Goal: Task Accomplishment & Management: Use online tool/utility

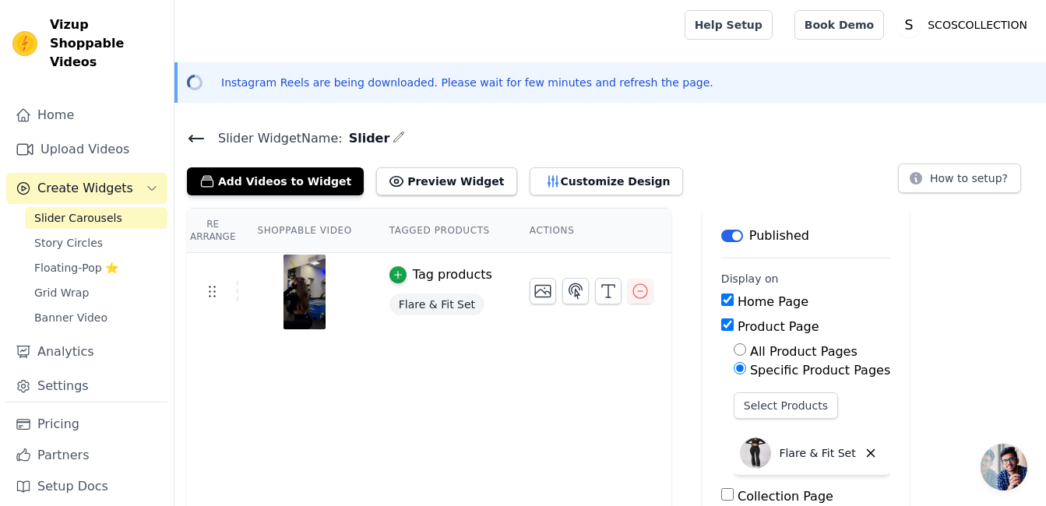
click at [196, 136] on icon at bounding box center [196, 138] width 19 height 19
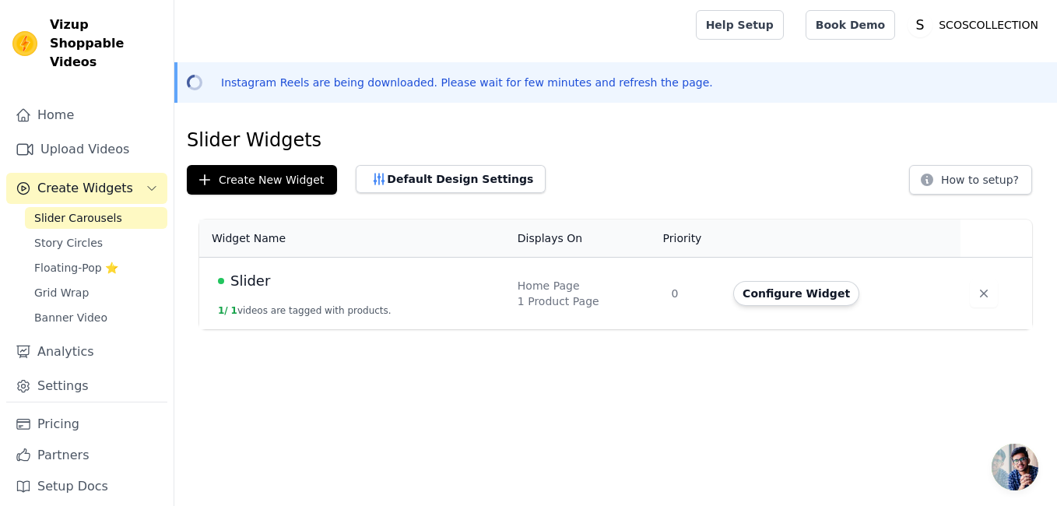
click at [329, 273] on div "Slider" at bounding box center [358, 281] width 281 height 22
click at [583, 304] on div "1 Product Page" at bounding box center [585, 302] width 135 height 16
click at [316, 278] on div "Slider" at bounding box center [358, 281] width 281 height 22
click at [231, 280] on span "Slider" at bounding box center [250, 281] width 40 height 22
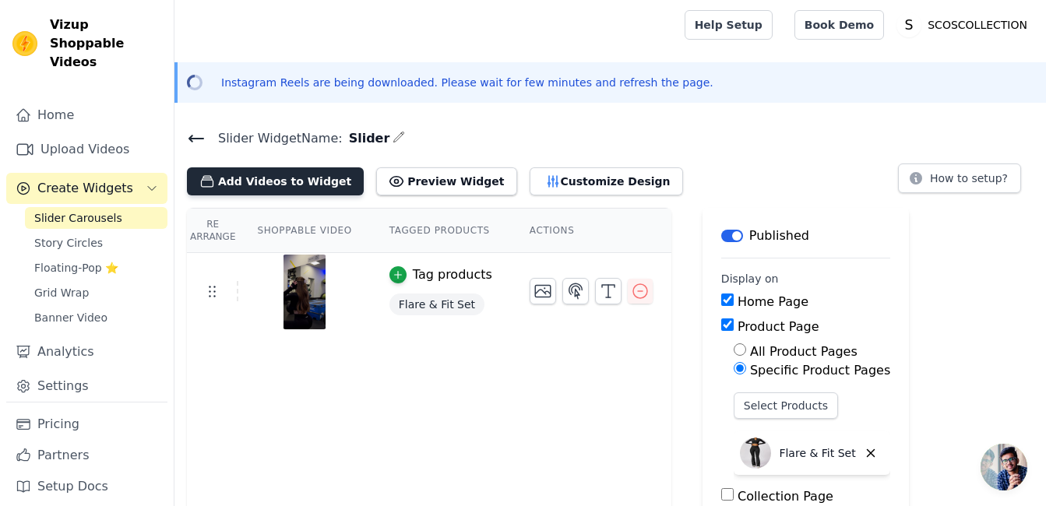
click at [322, 184] on button "Add Videos to Widget" at bounding box center [275, 181] width 177 height 28
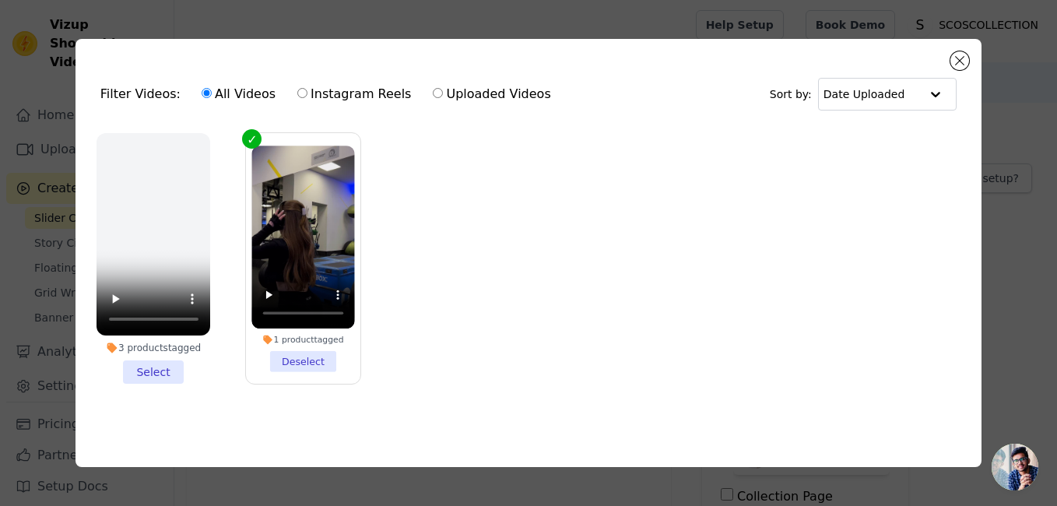
click at [501, 84] on label "Uploaded Videos" at bounding box center [491, 94] width 119 height 20
click at [443, 88] on input "Uploaded Videos" at bounding box center [438, 93] width 10 height 10
radio input "true"
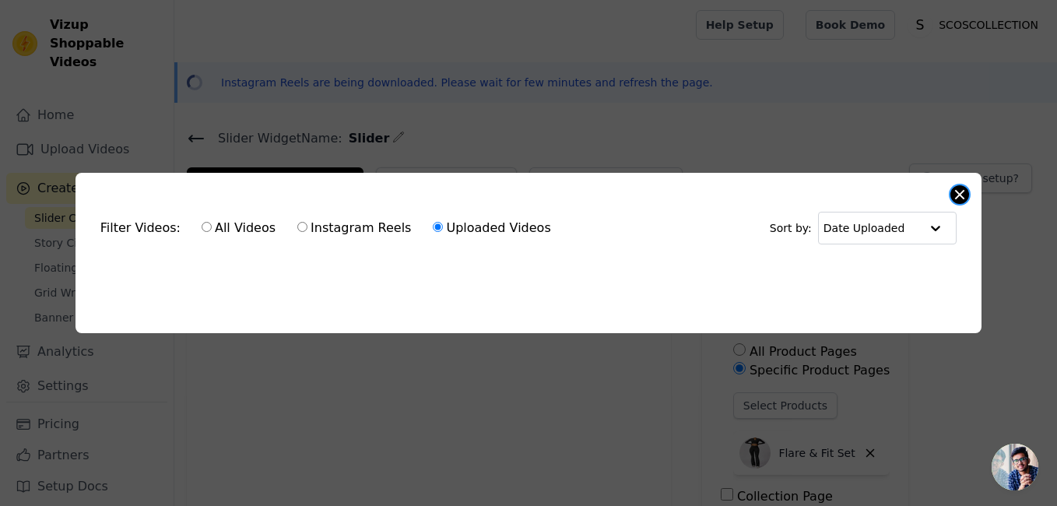
click at [962, 189] on button "Close modal" at bounding box center [960, 194] width 19 height 19
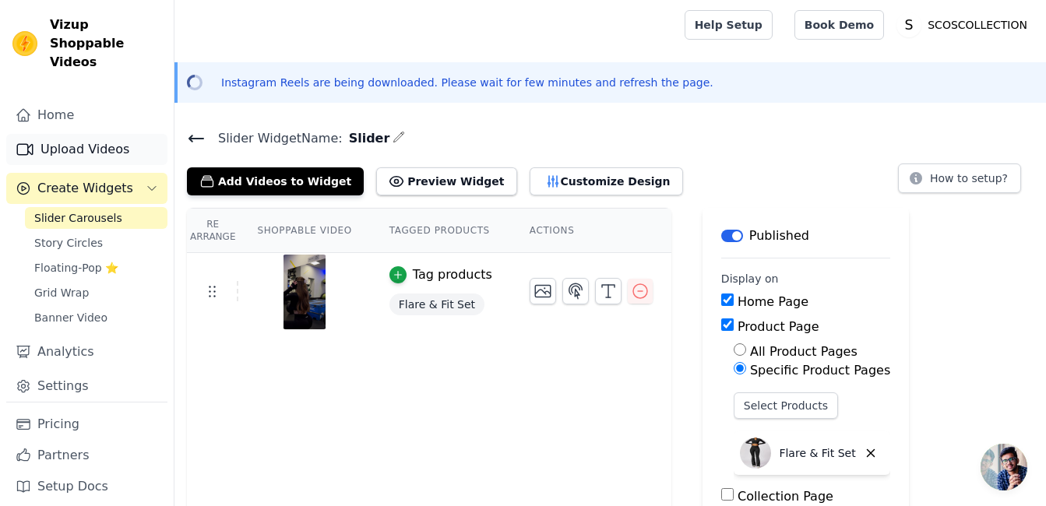
click at [115, 134] on link "Upload Videos" at bounding box center [86, 149] width 161 height 31
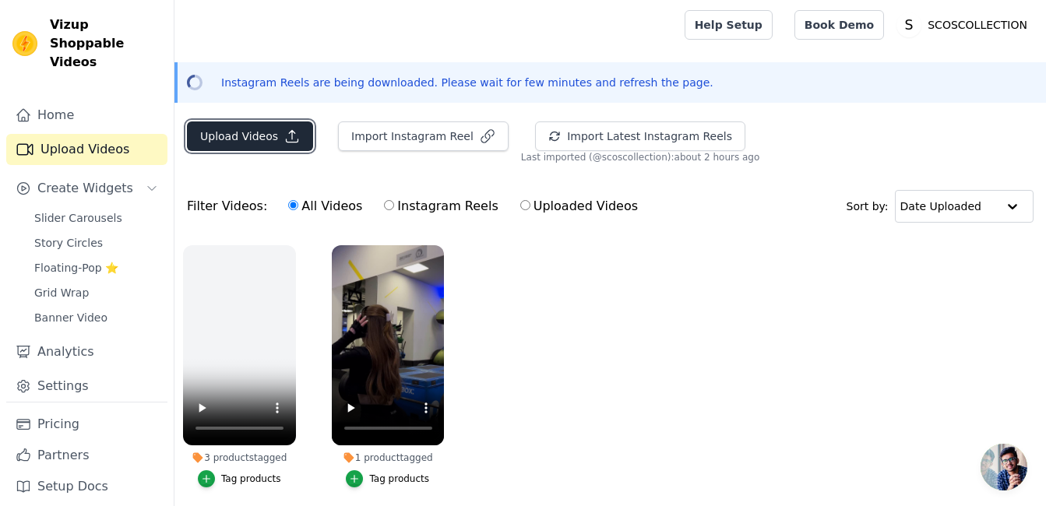
click at [284, 140] on icon "button" at bounding box center [292, 136] width 16 height 16
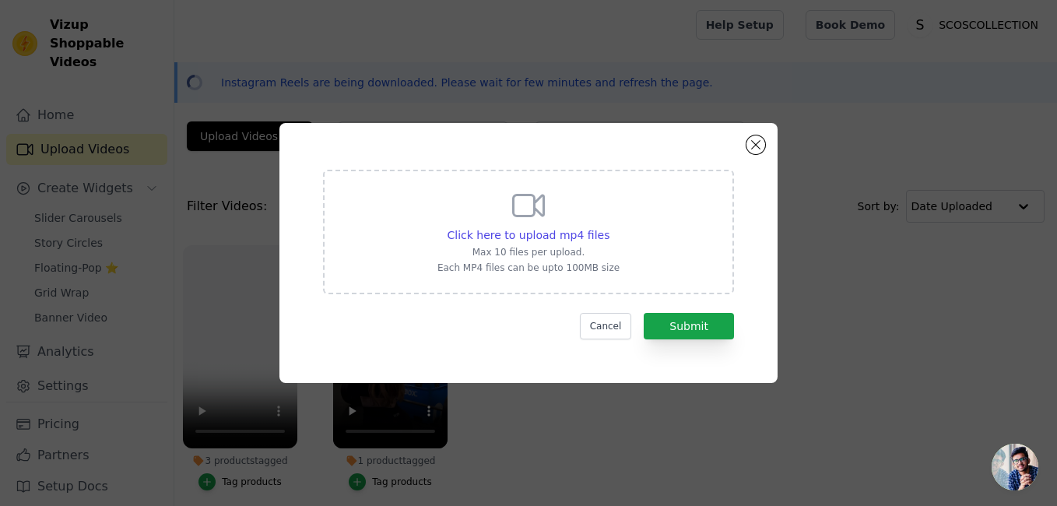
click at [533, 221] on icon at bounding box center [528, 205] width 37 height 37
click at [609, 227] on input "Click here to upload mp4 files Max 10 files per upload. Each MP4 files can be u…" at bounding box center [609, 227] width 1 height 1
click at [547, 229] on span "Click here to upload mp4 files" at bounding box center [529, 235] width 163 height 12
click at [609, 227] on input "Click here to upload mp4 files Max 10 files per upload. Each MP4 files can be u…" at bounding box center [609, 227] width 1 height 1
click at [552, 231] on span "Click here to upload mp4 files" at bounding box center [529, 235] width 163 height 12
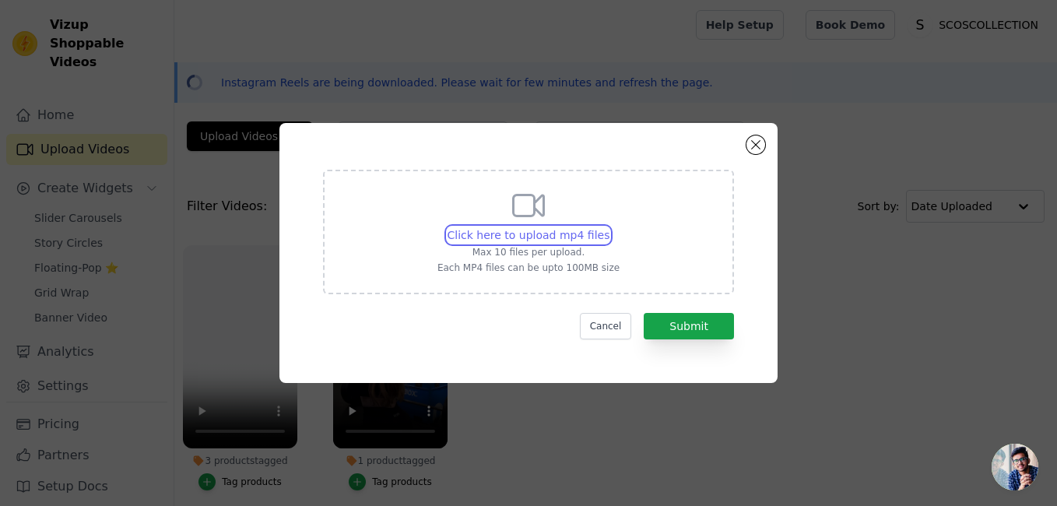
click at [609, 227] on input "Click here to upload mp4 files Max 10 files per upload. Each MP4 files can be u…" at bounding box center [609, 227] width 1 height 1
click at [503, 236] on span "Click here to upload mp4 files" at bounding box center [529, 235] width 163 height 12
click at [609, 227] on input "Click here to upload mp4 files Max 10 files per upload. Each MP4 files can be u…" at bounding box center [609, 227] width 1 height 1
type input "C:\fakepath\F1 - Collectie.mov"
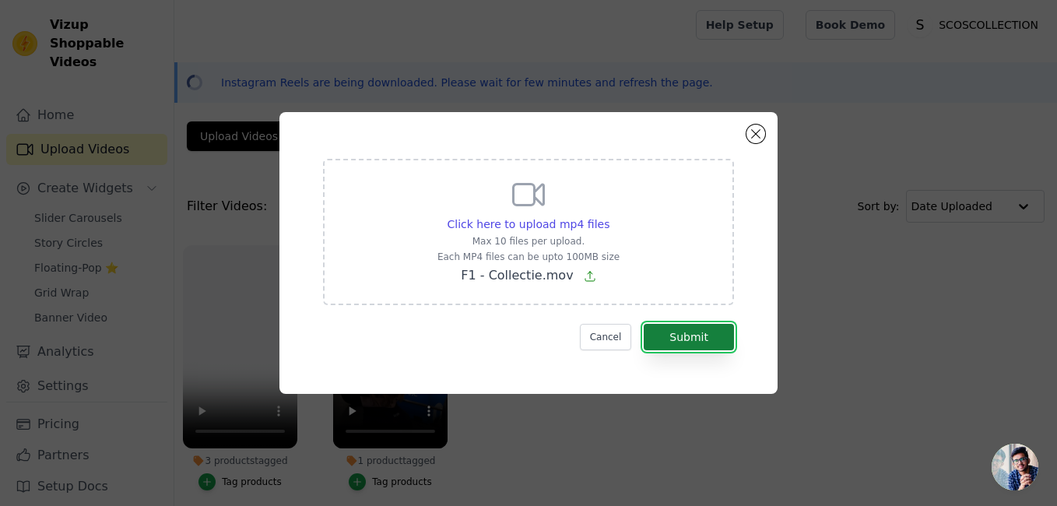
click at [672, 332] on button "Submit" at bounding box center [689, 337] width 90 height 26
click at [672, 330] on button "Submit" at bounding box center [689, 337] width 90 height 26
click at [573, 260] on p "Each MP4 files can be upto 100MB size" at bounding box center [529, 257] width 182 height 12
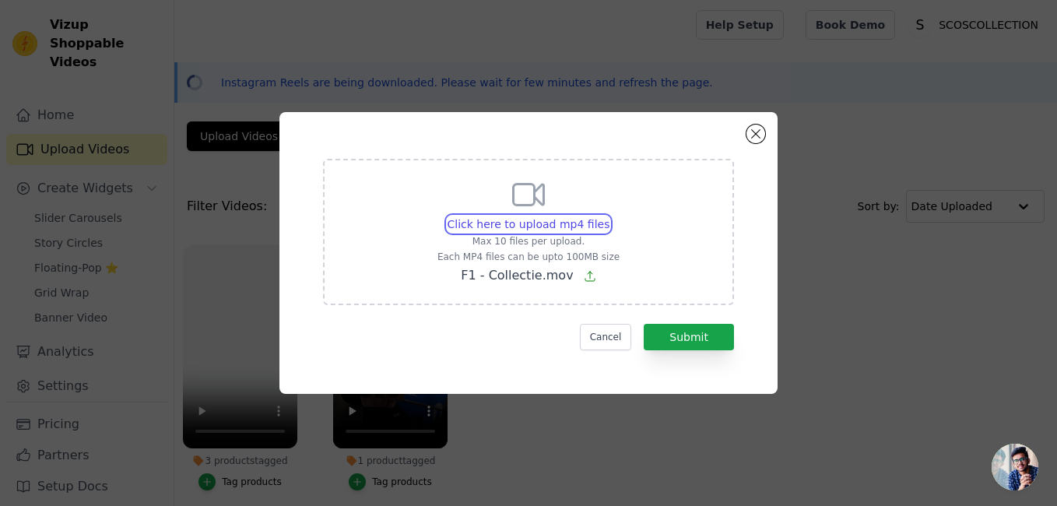
click at [609, 216] on input "Click here to upload mp4 files Max 10 files per upload. Each MP4 files can be u…" at bounding box center [609, 216] width 1 height 1
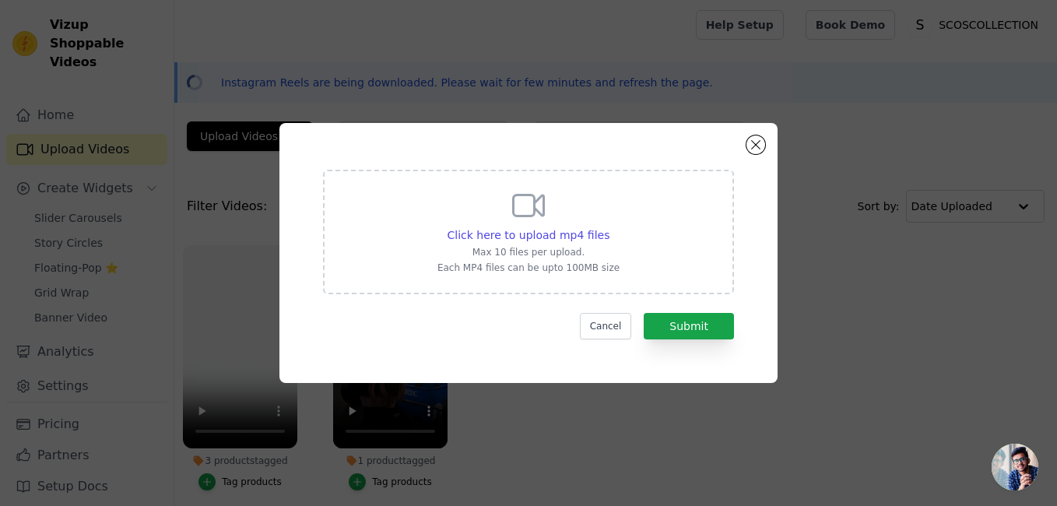
click at [526, 227] on div "Click here to upload mp4 files Max 10 files per upload. Each MP4 files can be u…" at bounding box center [529, 230] width 182 height 87
click at [609, 227] on input "Click here to upload mp4 files Max 10 files per upload. Each MP4 files can be u…" at bounding box center [609, 227] width 1 height 1
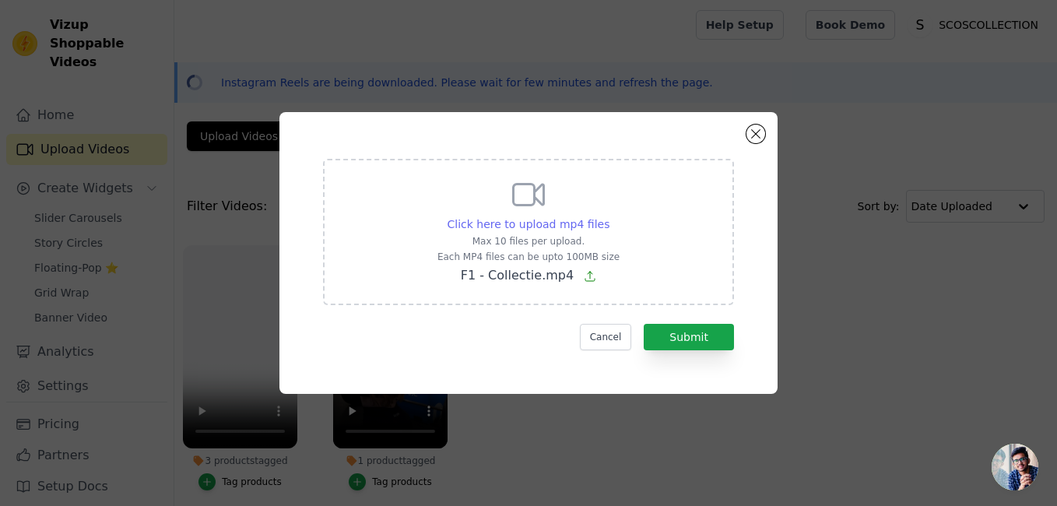
click at [541, 223] on span "Click here to upload mp4 files" at bounding box center [529, 224] width 163 height 12
click at [609, 216] on input "Click here to upload mp4 files Max 10 files per upload. Each MP4 files can be u…" at bounding box center [609, 216] width 1 height 1
type input "C:\fakepath\F2 - Collectie.mp4"
click at [687, 342] on button "Submit" at bounding box center [689, 337] width 90 height 26
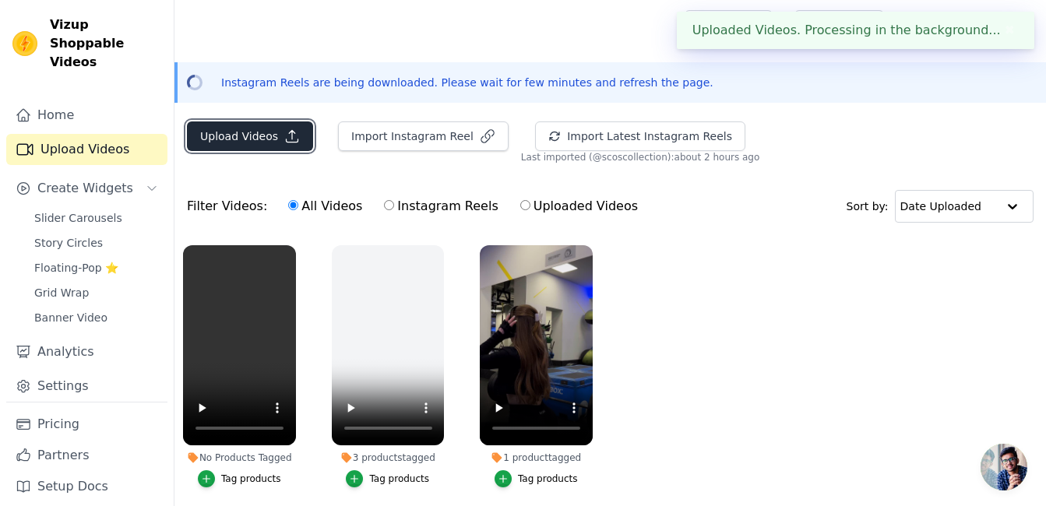
click at [239, 136] on button "Upload Videos" at bounding box center [250, 136] width 126 height 30
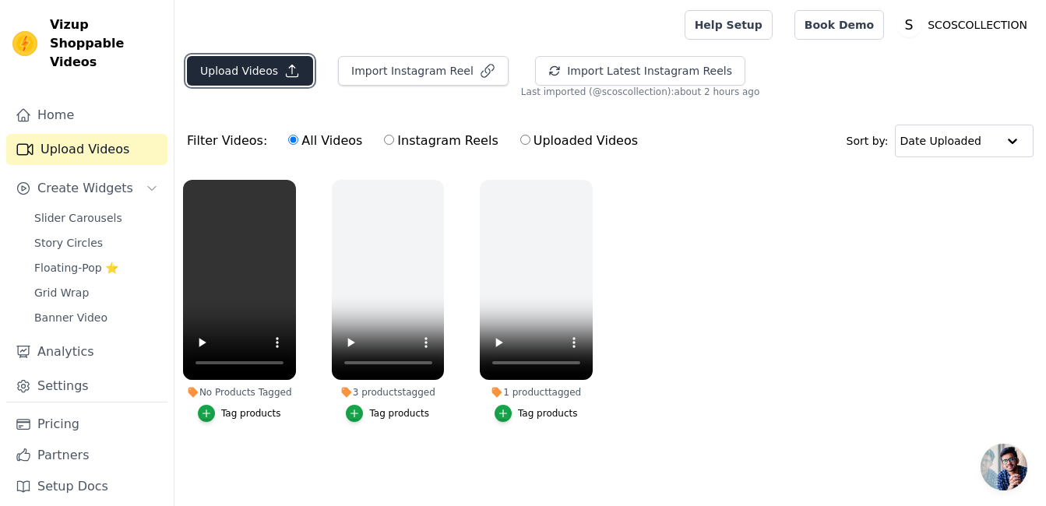
click at [256, 68] on button "Upload Videos" at bounding box center [250, 71] width 126 height 30
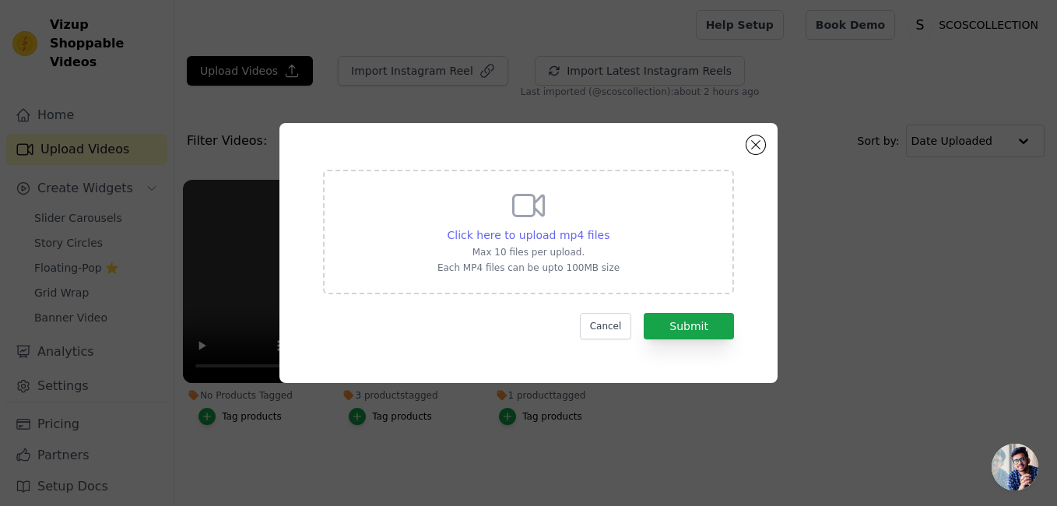
click at [516, 232] on span "Click here to upload mp4 files" at bounding box center [529, 235] width 163 height 12
click at [609, 227] on input "Click here to upload mp4 files Max 10 files per upload. Each MP4 files can be u…" at bounding box center [609, 227] width 1 height 1
type input "C:\fakepath\F1 - Collectie.mp4"
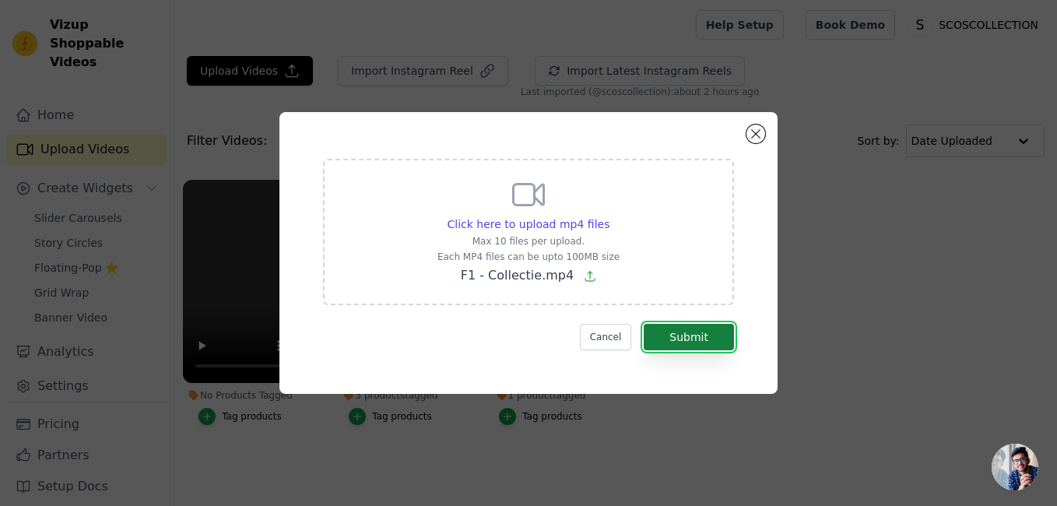
click at [722, 347] on button "Submit" at bounding box center [689, 337] width 90 height 26
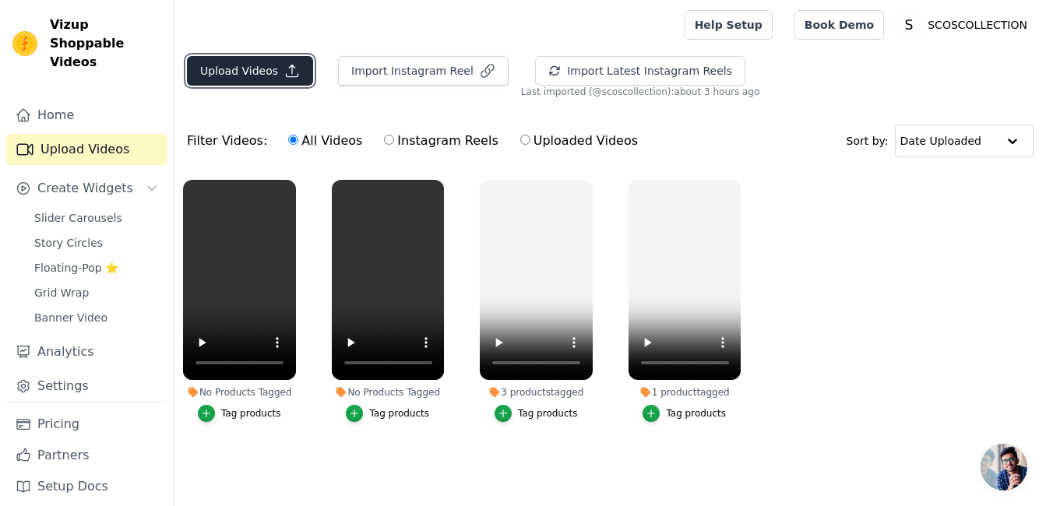
click at [259, 75] on button "Upload Videos" at bounding box center [250, 71] width 126 height 30
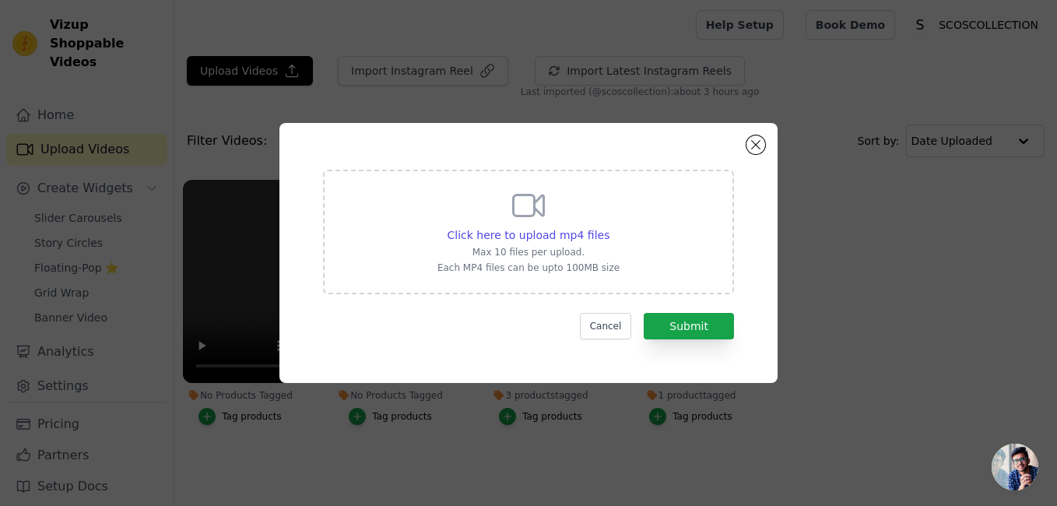
click at [469, 222] on div "Click here to upload mp4 files Max 10 files per upload. Each MP4 files can be u…" at bounding box center [529, 230] width 182 height 87
click at [609, 227] on input "Click here to upload mp4 files Max 10 files per upload. Each MP4 files can be u…" at bounding box center [609, 227] width 1 height 1
type input "C:\fakepath\Video.mp4"
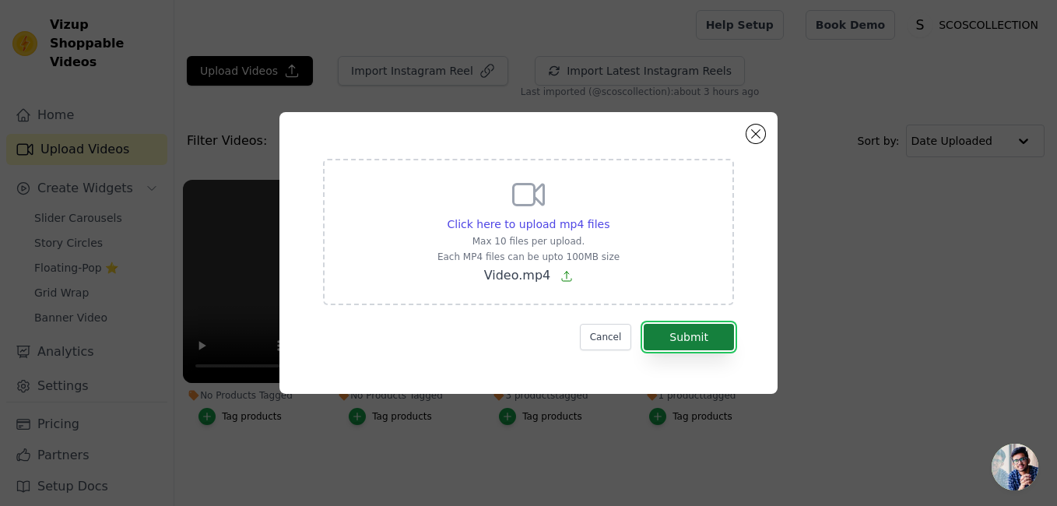
click at [664, 339] on button "Submit" at bounding box center [689, 337] width 90 height 26
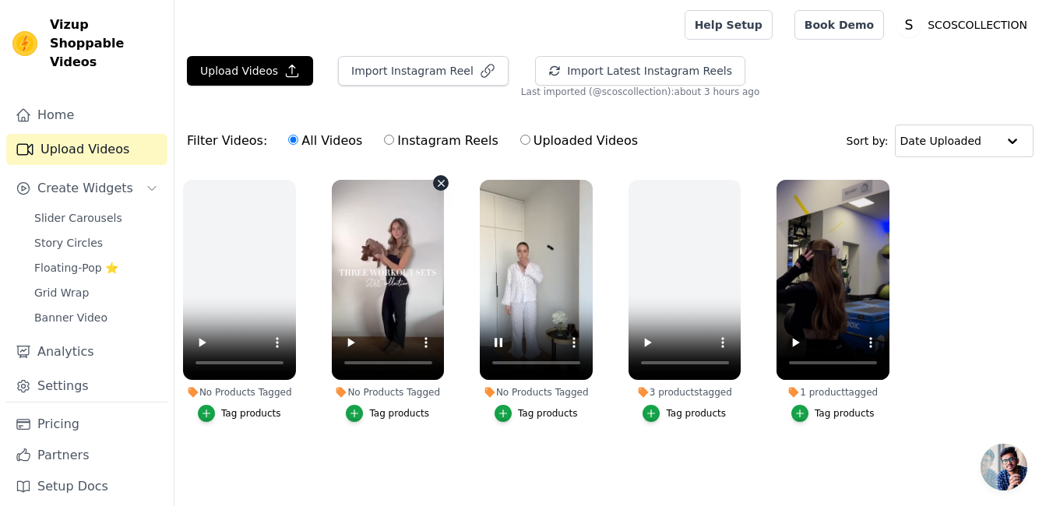
scroll to position [1, 0]
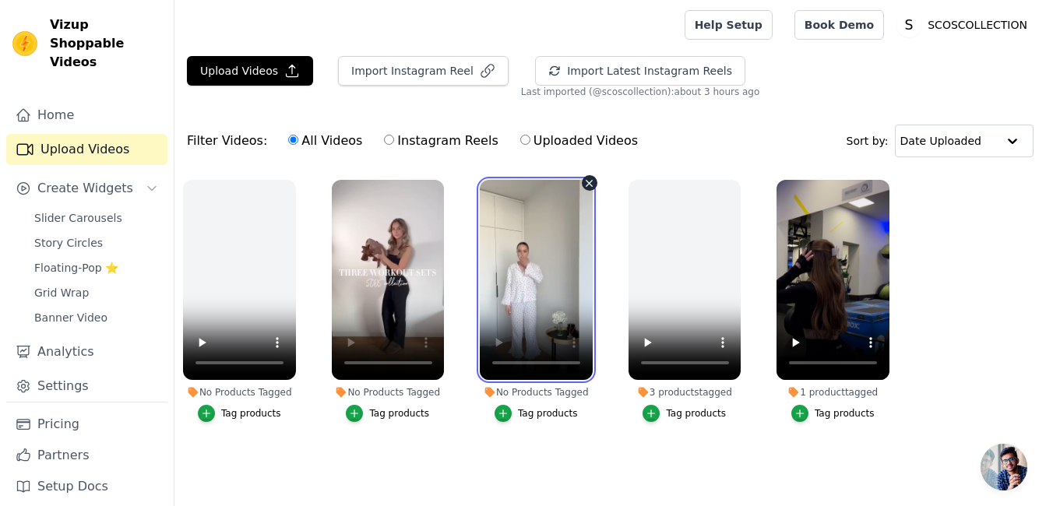
click at [554, 267] on video at bounding box center [536, 280] width 113 height 200
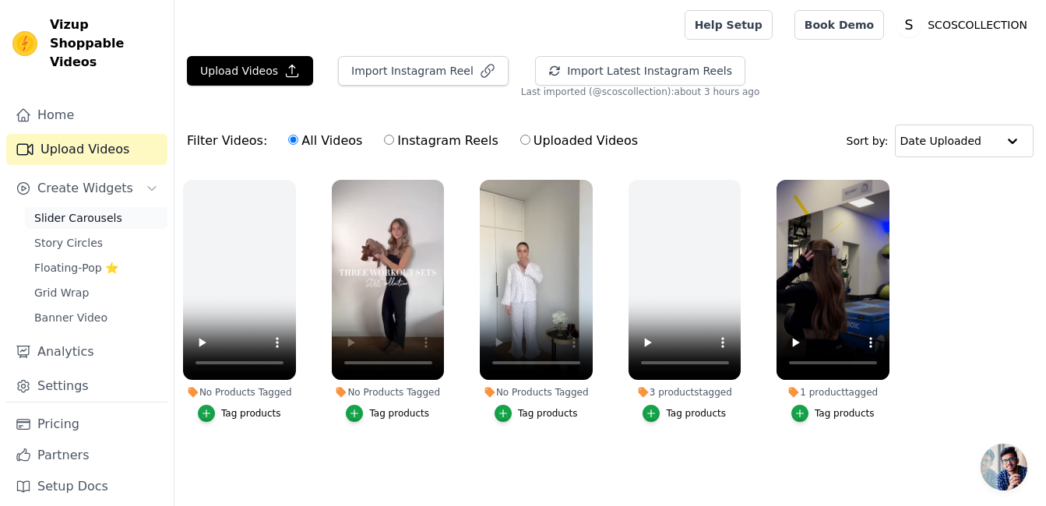
click at [80, 210] on span "Slider Carousels" at bounding box center [78, 218] width 88 height 16
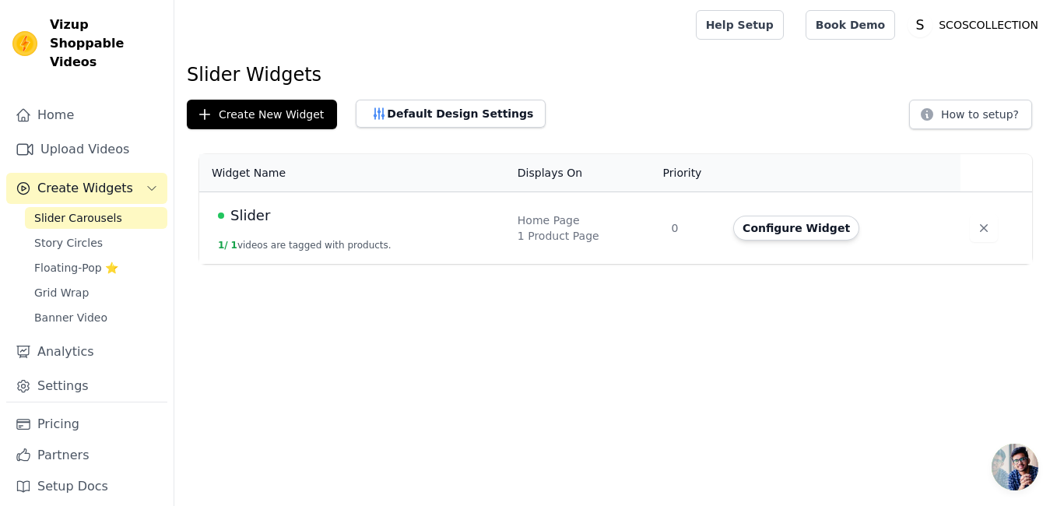
click at [262, 220] on span "Slider" at bounding box center [250, 216] width 40 height 22
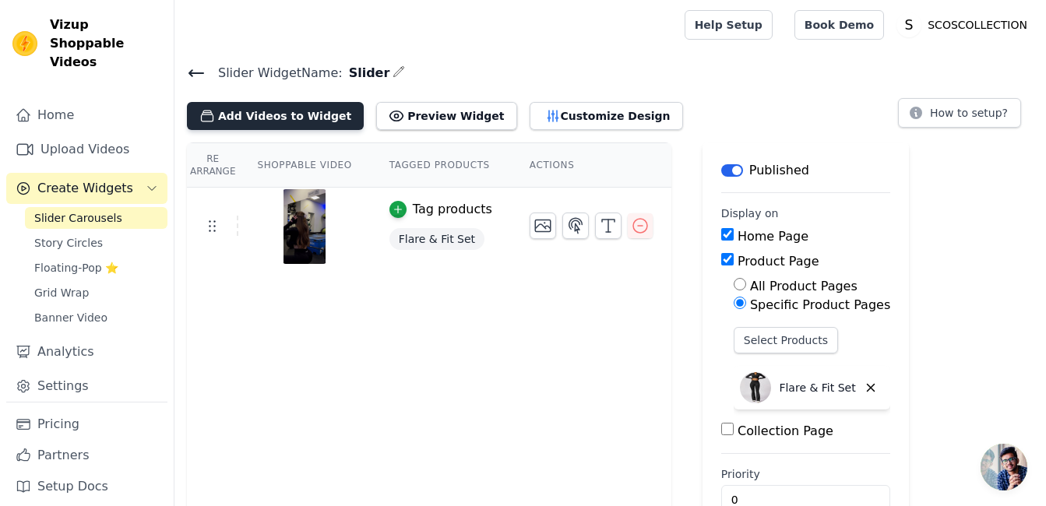
click at [323, 124] on button "Add Videos to Widget" at bounding box center [275, 116] width 177 height 28
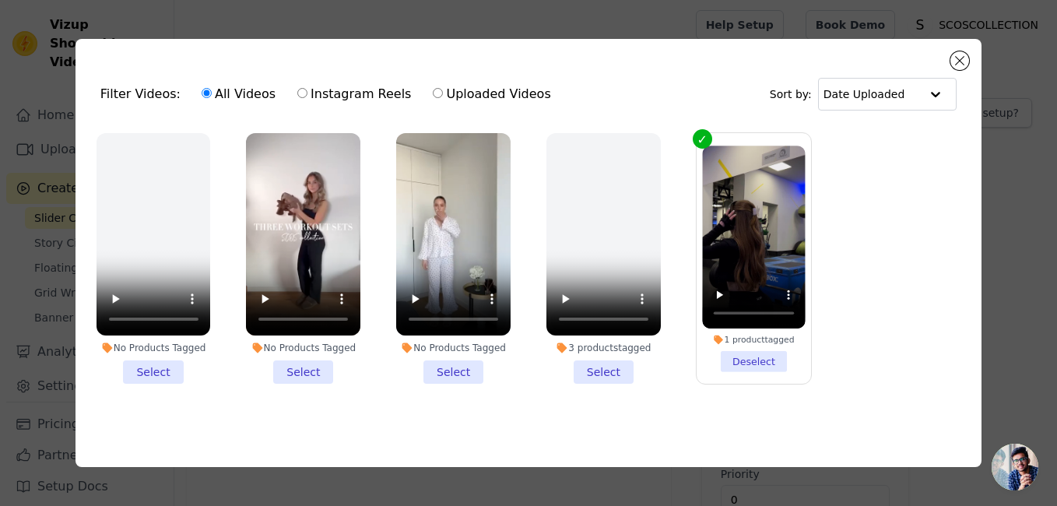
click at [459, 372] on li "No Products Tagged Select" at bounding box center [453, 259] width 114 height 252
click at [0, 0] on input "No Products Tagged Select" at bounding box center [0, 0] width 0 height 0
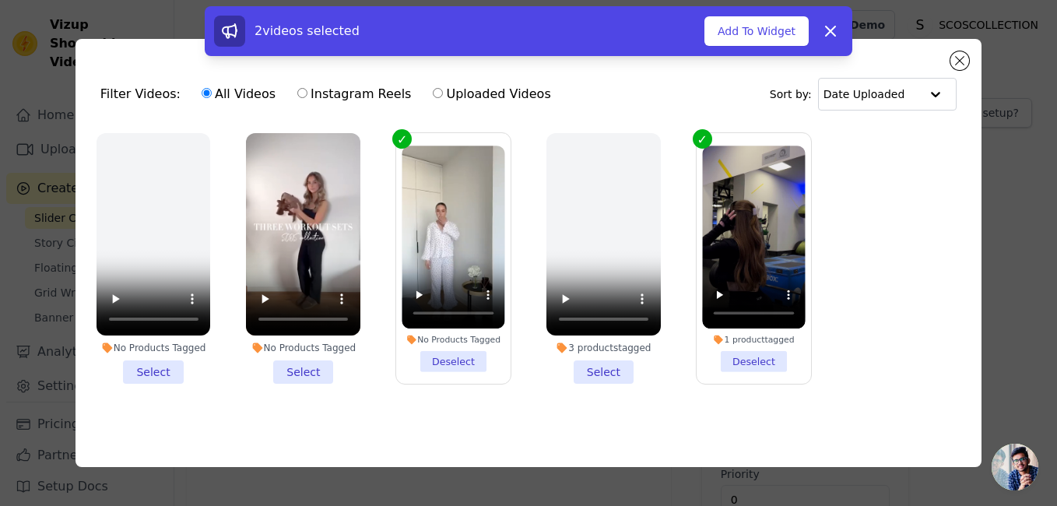
click at [292, 368] on li "No Products Tagged Select" at bounding box center [303, 259] width 114 height 252
click at [0, 0] on input "No Products Tagged Select" at bounding box center [0, 0] width 0 height 0
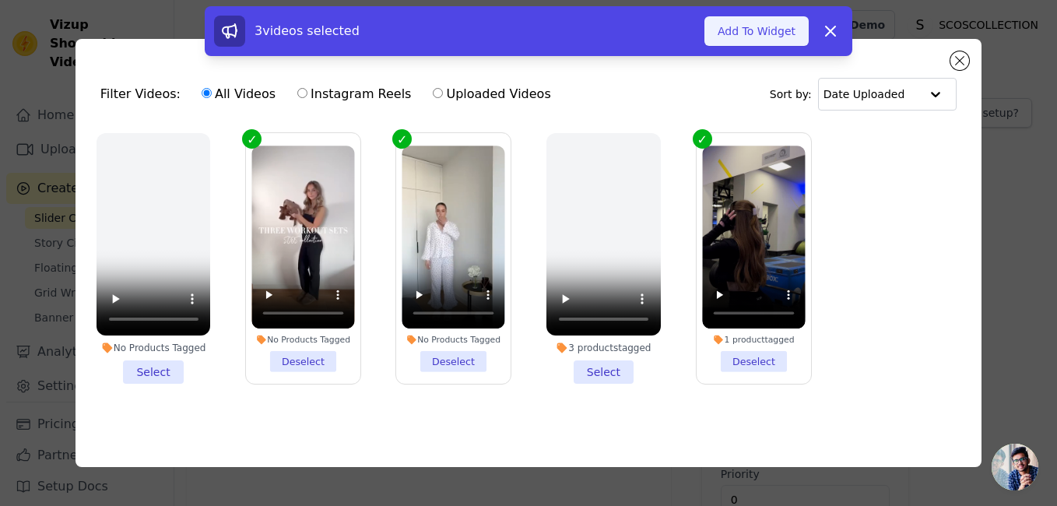
click at [787, 39] on button "Add To Widget" at bounding box center [757, 31] width 104 height 30
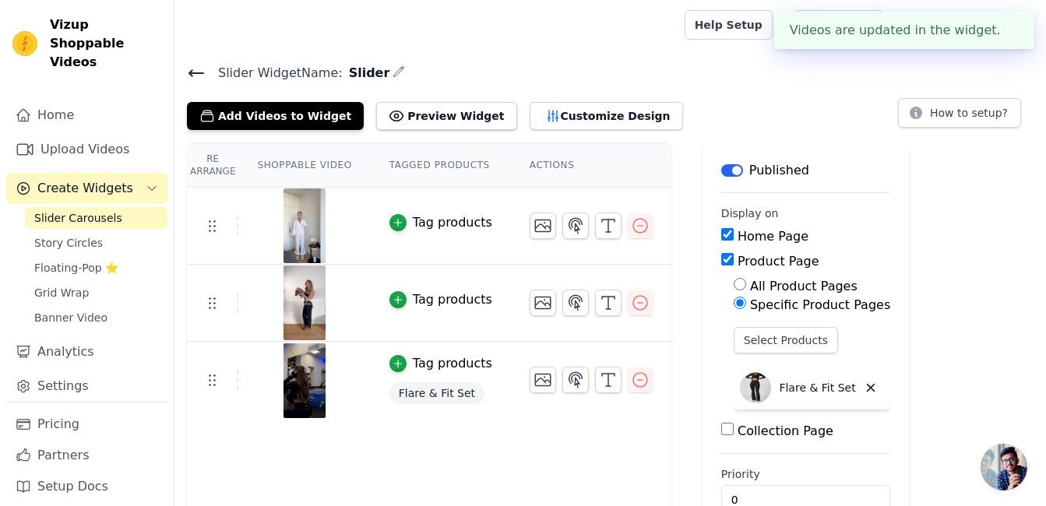
click at [432, 298] on div "Tag products" at bounding box center [452, 299] width 79 height 19
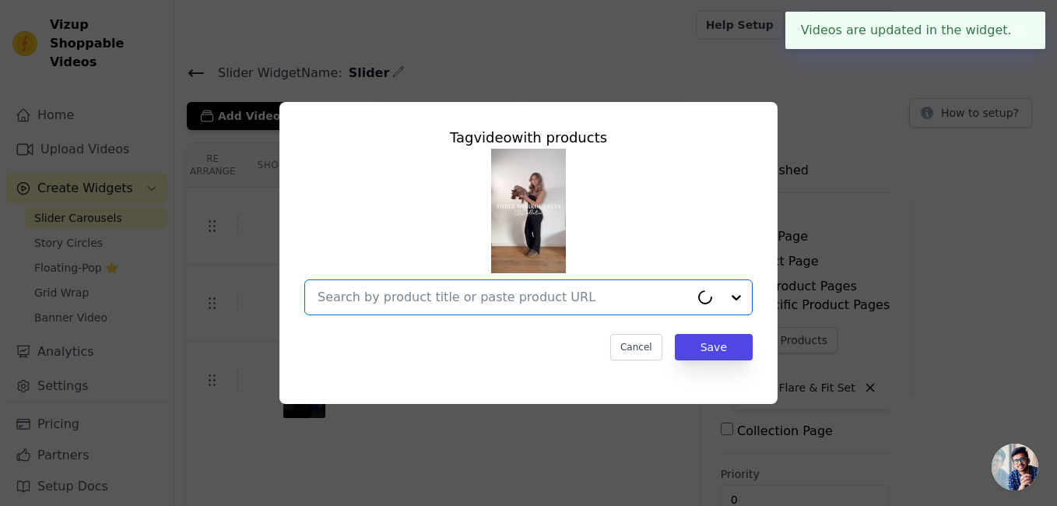
click at [432, 298] on input "text" at bounding box center [504, 297] width 372 height 19
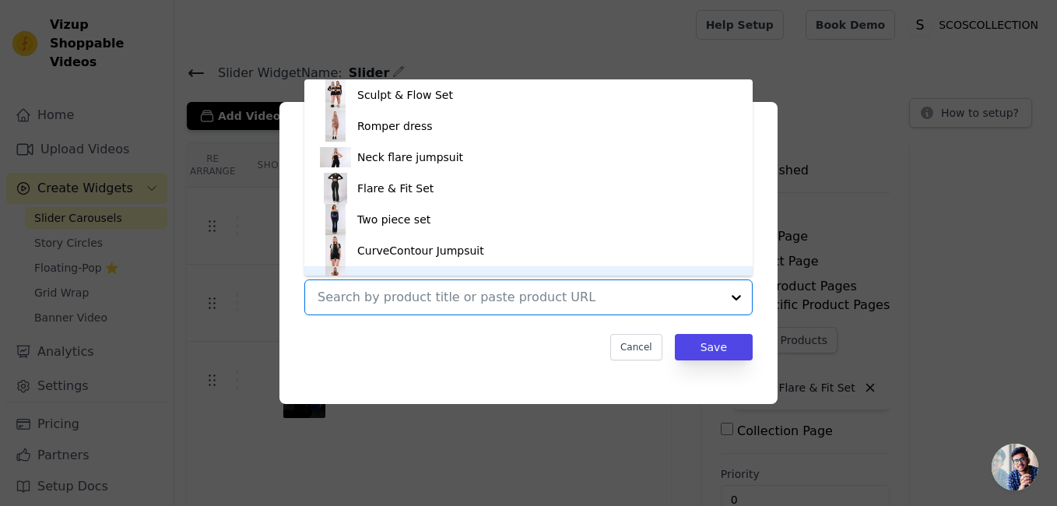
scroll to position [22, 0]
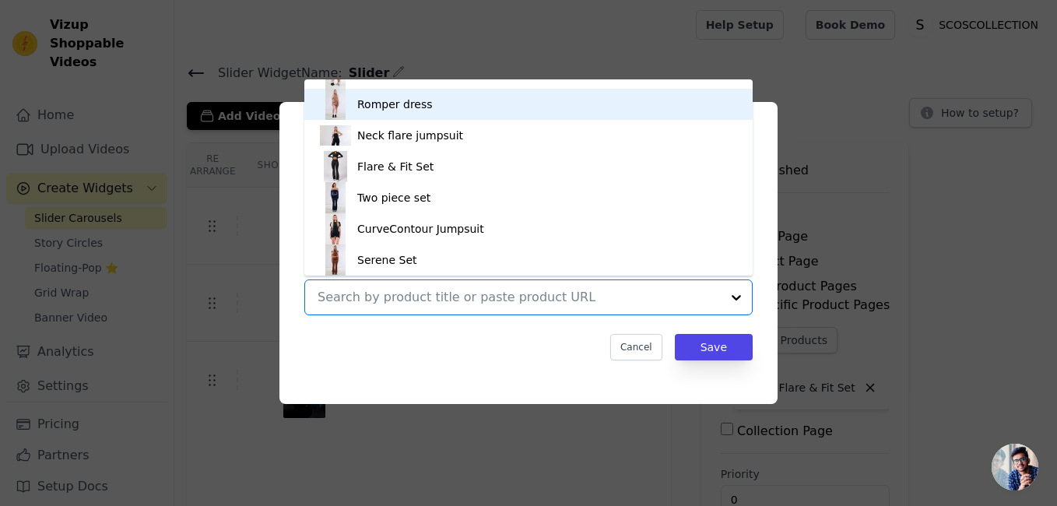
click at [528, 115] on div "Romper dress" at bounding box center [528, 104] width 417 height 31
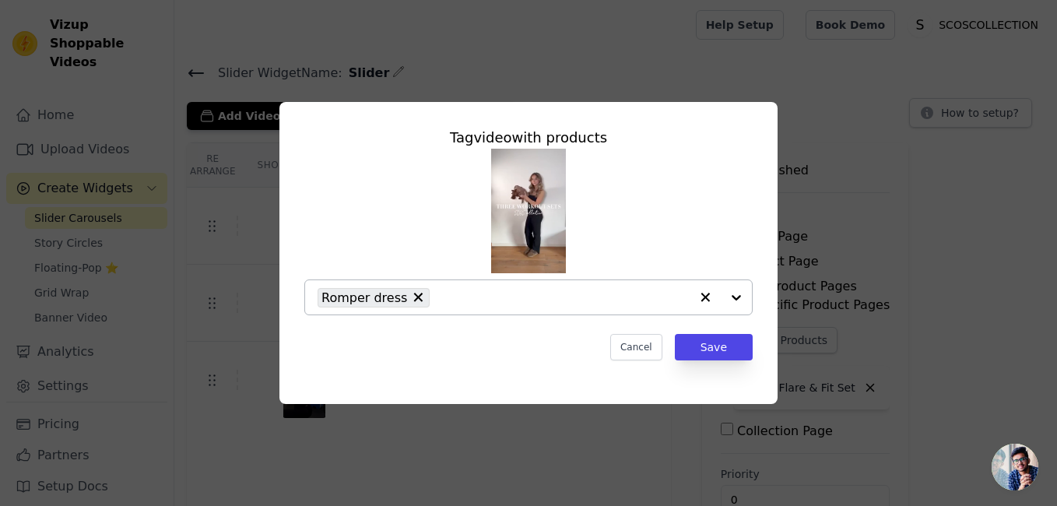
click at [607, 287] on div "Romper dress" at bounding box center [504, 297] width 372 height 34
click at [610, 363] on div "Tag video with products Romper dress Cancel Save" at bounding box center [528, 243] width 473 height 259
click at [709, 346] on button "Save" at bounding box center [714, 347] width 78 height 26
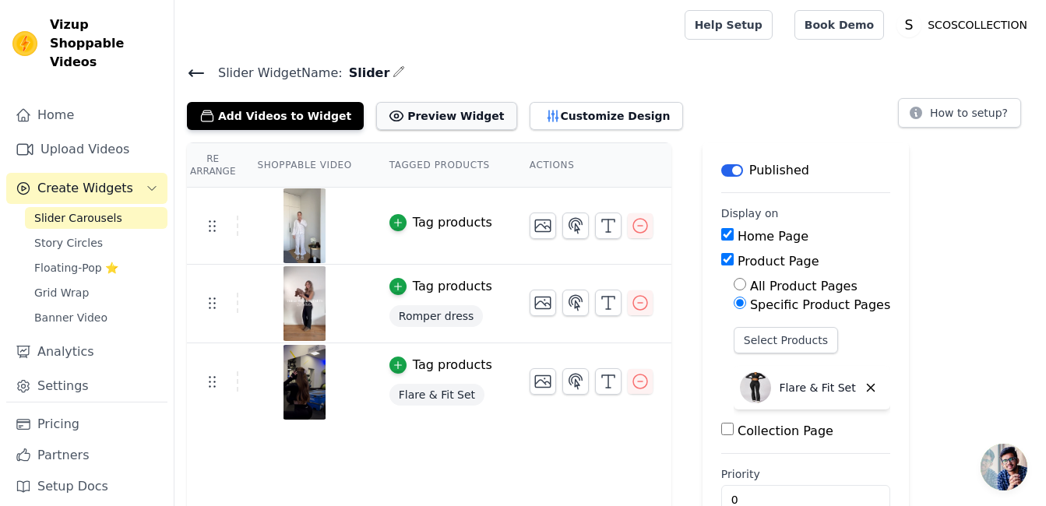
click at [420, 110] on button "Preview Widget" at bounding box center [446, 116] width 140 height 28
click at [392, 223] on icon "button" at bounding box center [397, 222] width 11 height 11
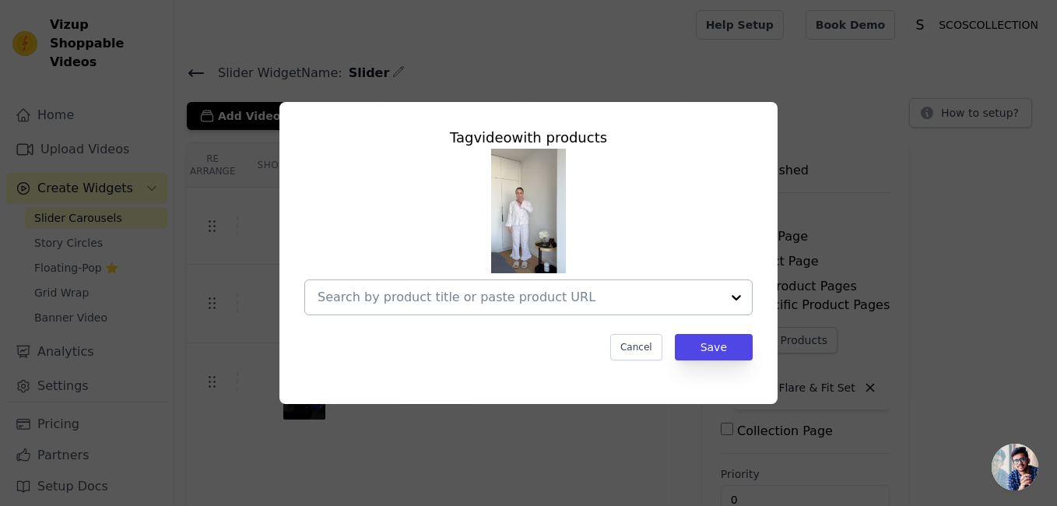
click at [506, 297] on input "text" at bounding box center [519, 297] width 403 height 19
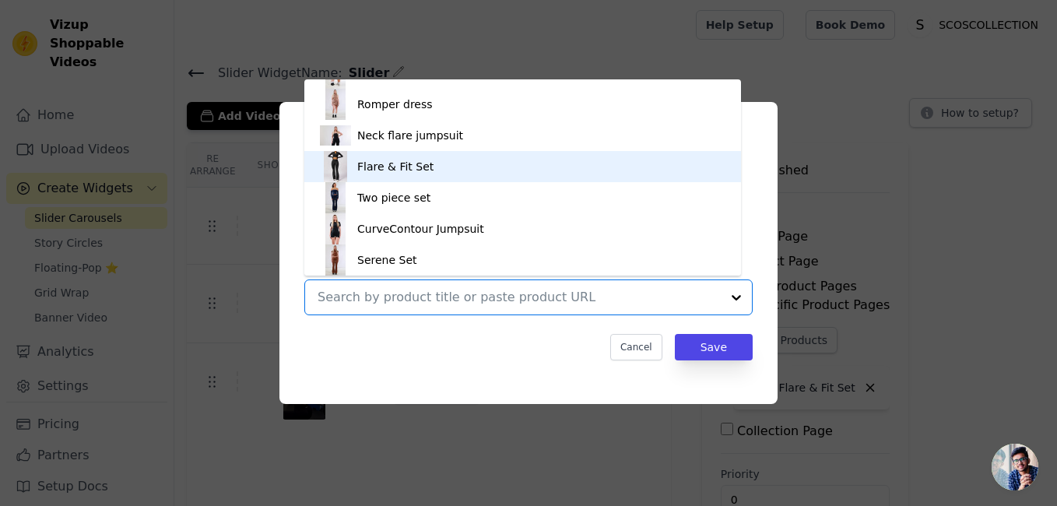
click at [606, 167] on div "Flare & Fit Set" at bounding box center [523, 166] width 406 height 31
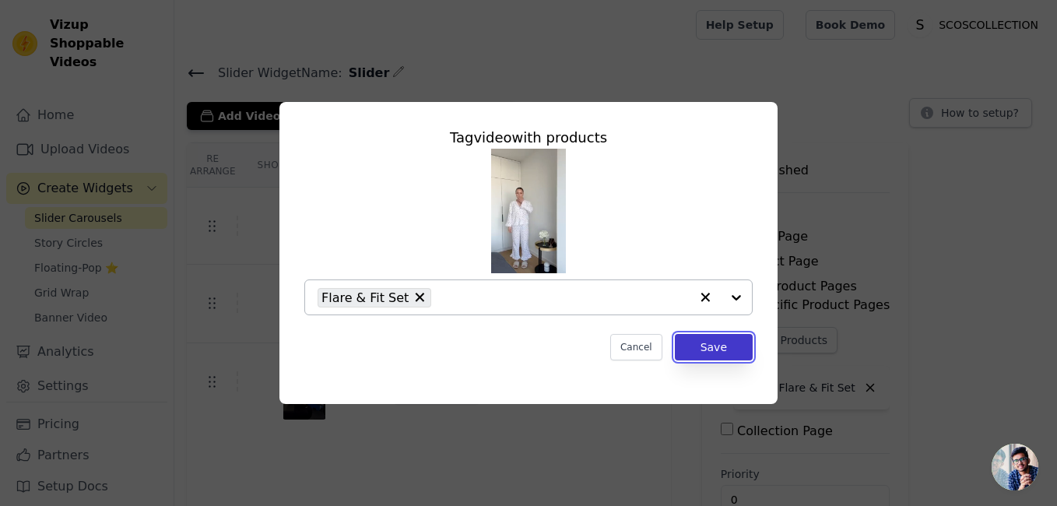
click at [709, 354] on button "Save" at bounding box center [714, 347] width 78 height 26
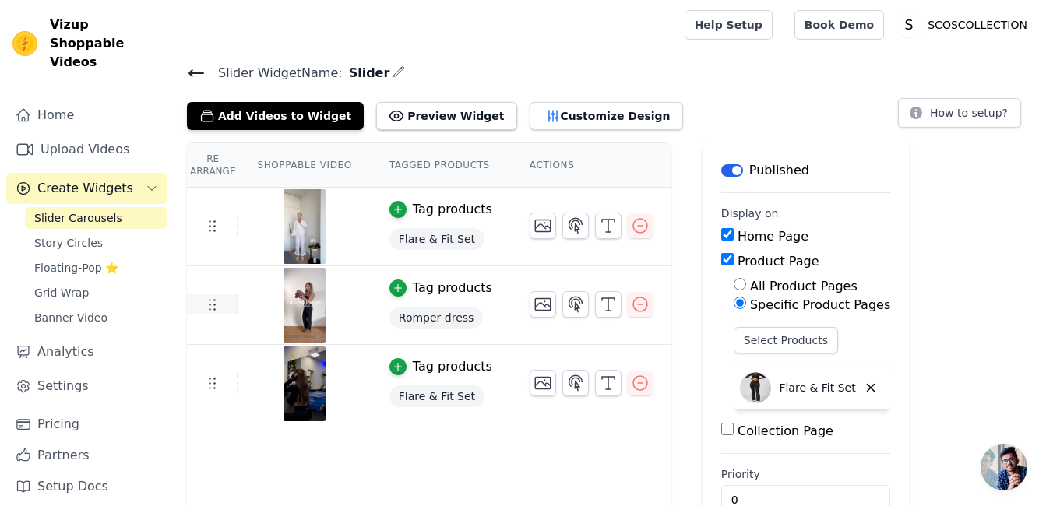
click at [213, 301] on icon at bounding box center [211, 304] width 19 height 19
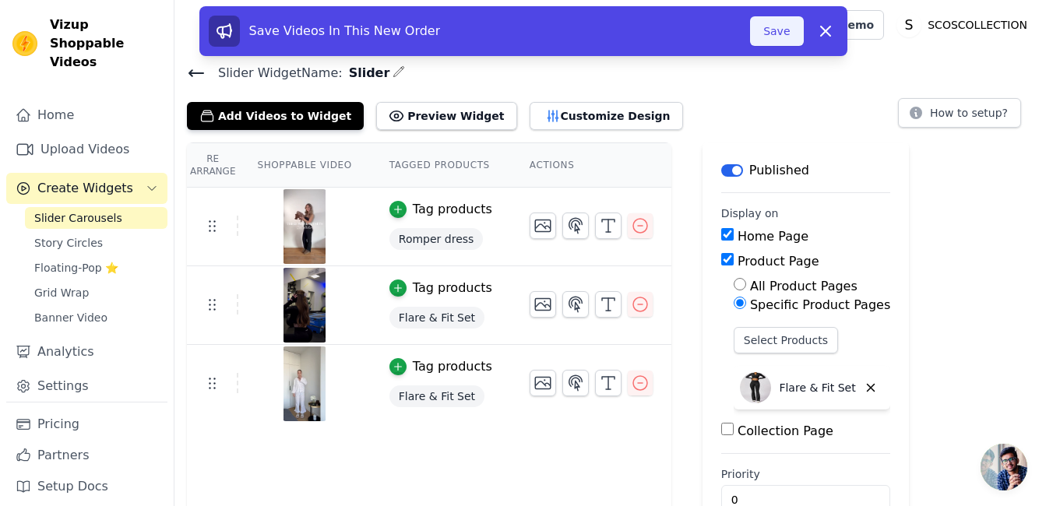
click at [785, 40] on button "Save" at bounding box center [776, 31] width 53 height 30
